Goal: Task Accomplishment & Management: Use online tool/utility

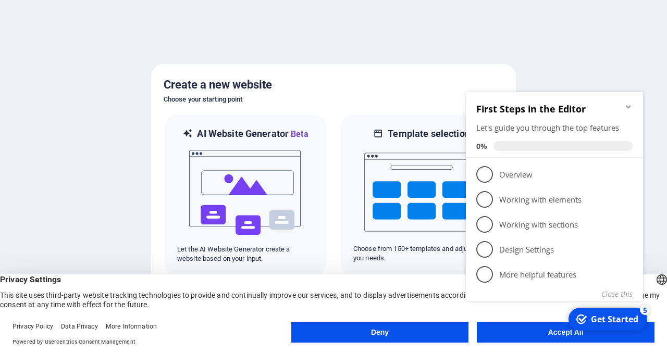
click div "checkmark Get Started 5 First Steps in the Editor Let's guide you through the t…"
click at [600, 315] on div "Get Started" at bounding box center [614, 319] width 47 height 11
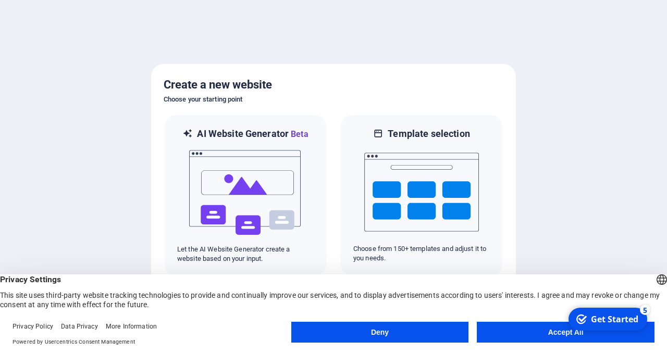
click at [557, 327] on button "Accept All" at bounding box center [566, 332] width 178 height 21
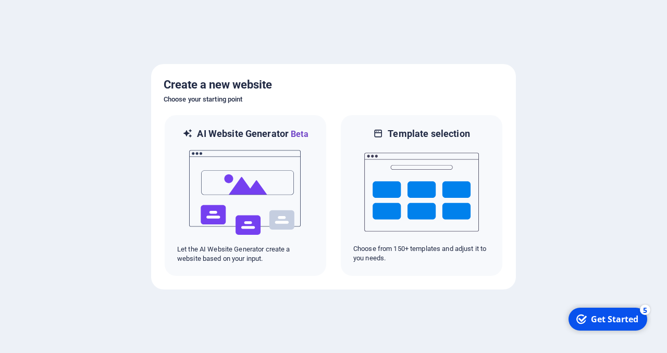
click at [609, 314] on div "Get Started" at bounding box center [614, 319] width 47 height 11
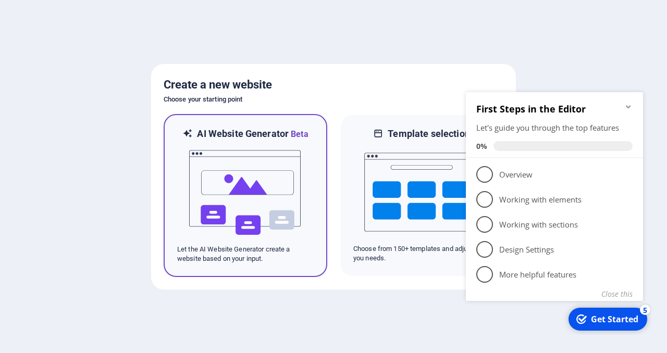
click at [296, 122] on div "AI Website Generator Beta Let the AI Website Generator create a website based o…" at bounding box center [246, 195] width 164 height 163
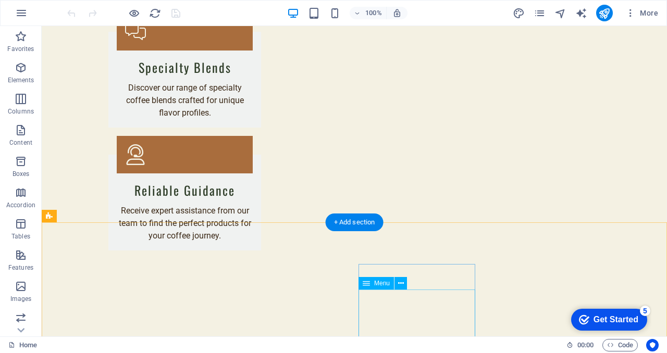
scroll to position [1463, 0]
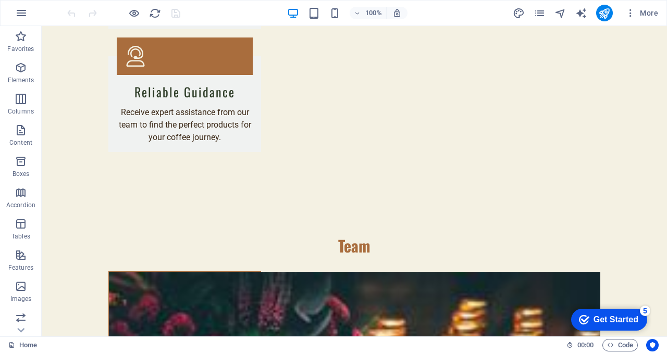
click at [601, 315] on div "Get Started" at bounding box center [616, 319] width 45 height 9
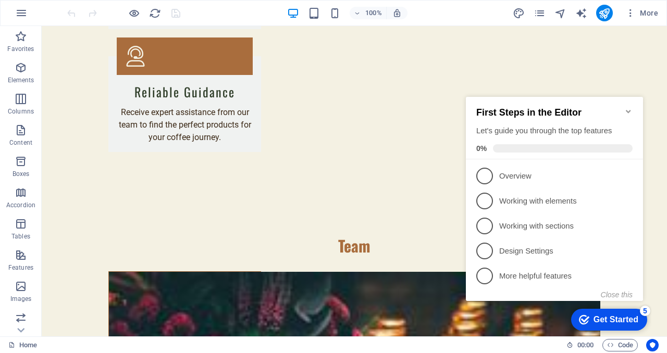
click at [601, 316] on div "Get Started" at bounding box center [616, 319] width 45 height 9
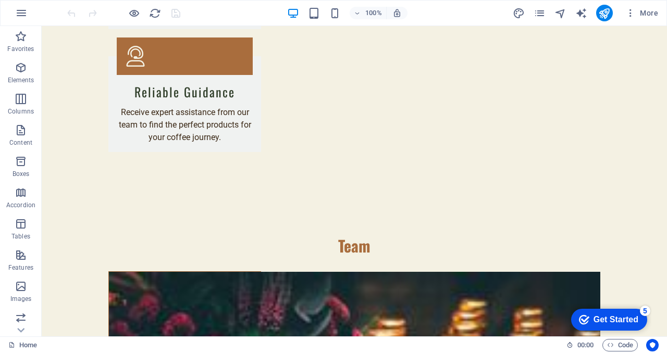
click at [639, 325] on div "Get Started" at bounding box center [616, 319] width 45 height 9
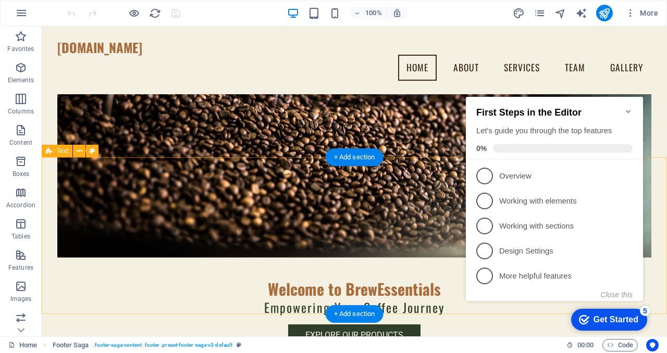
scroll to position [0, 0]
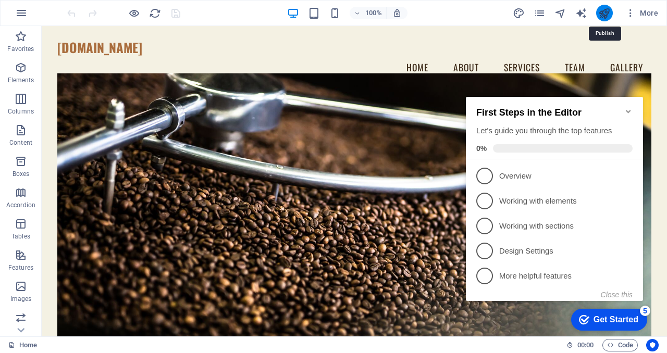
click at [607, 10] on icon "publish" at bounding box center [604, 13] width 12 height 12
